Goal: Navigation & Orientation: Find specific page/section

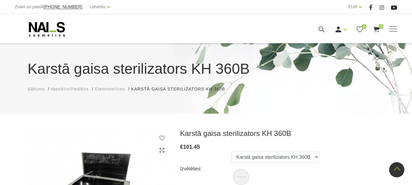
scroll to position [122, 0]
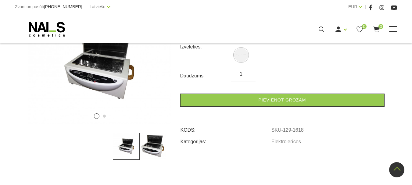
click at [0, 0] on link "Elektroierīces" at bounding box center [0, 0] width 0 height 0
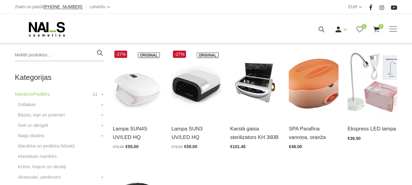
scroll to position [153, 0]
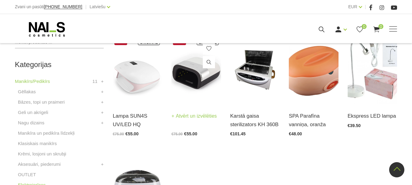
click at [204, 116] on link "Atvērt un izvēlēties" at bounding box center [193, 116] width 45 height 9
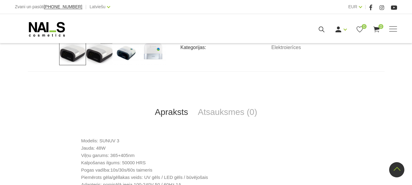
scroll to position [244, 0]
